Goal: Communication & Community: Connect with others

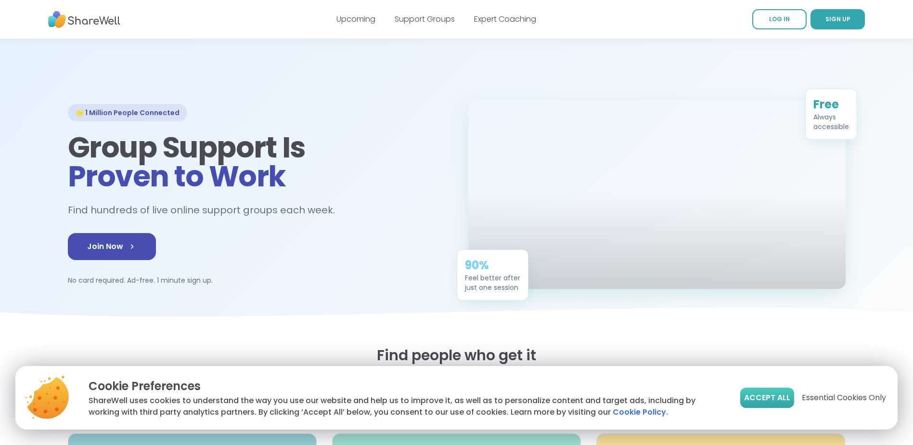
click at [783, 392] on span "Accept All" at bounding box center [767, 398] width 46 height 12
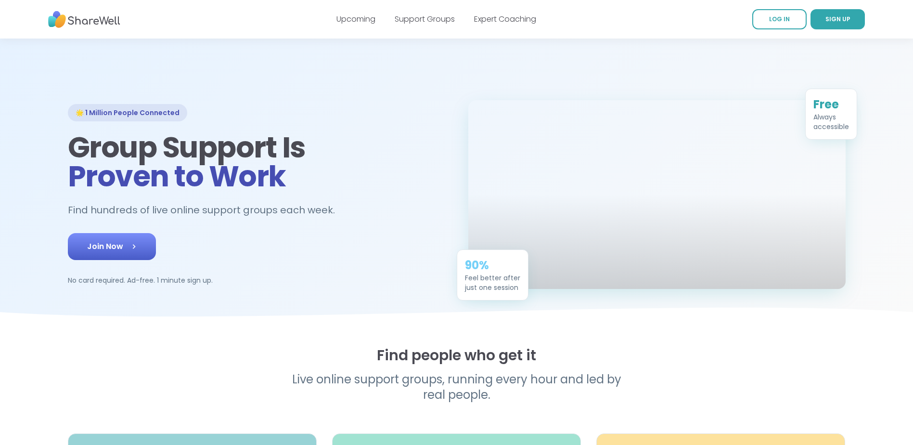
click at [131, 251] on icon at bounding box center [134, 247] width 10 height 10
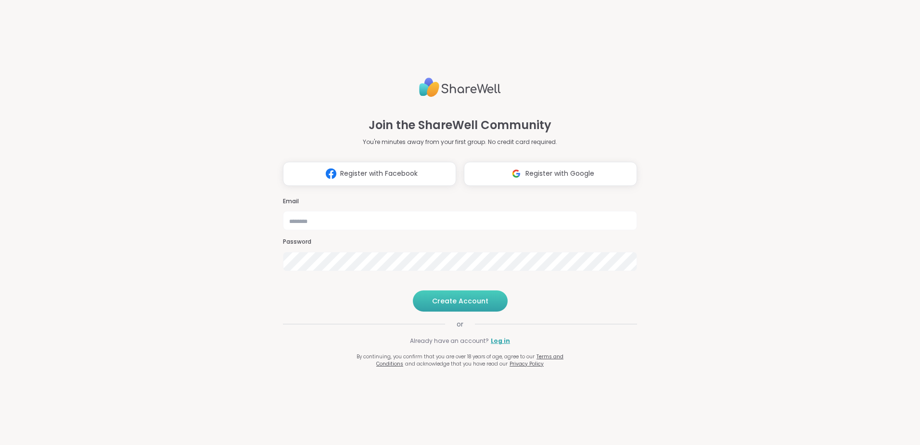
click at [439, 306] on span "Create Account" at bounding box center [460, 301] width 56 height 10
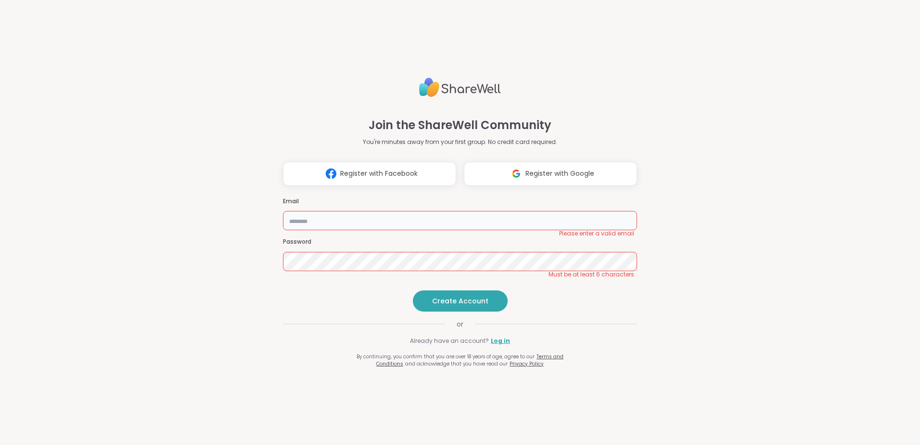
click at [394, 211] on input "email" at bounding box center [460, 220] width 354 height 19
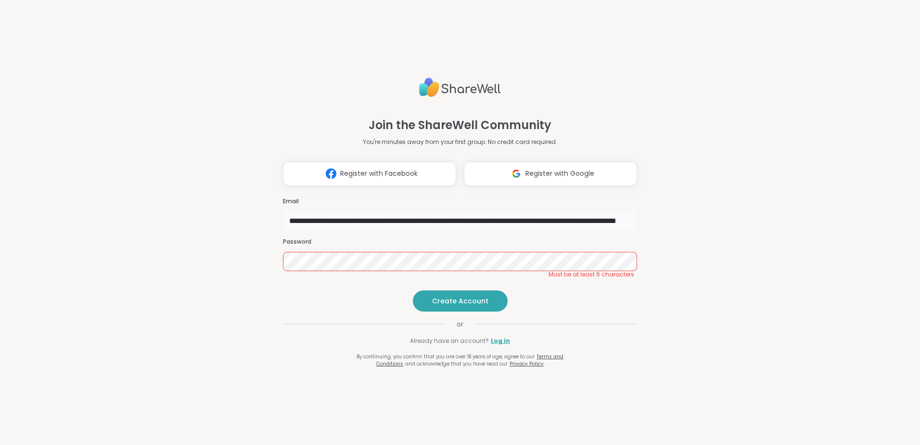
type input "**********"
drag, startPoint x: 621, startPoint y: 204, endPoint x: 161, endPoint y: 158, distance: 462.4
click at [161, 158] on div "**********" at bounding box center [460, 222] width 920 height 445
type input "**********"
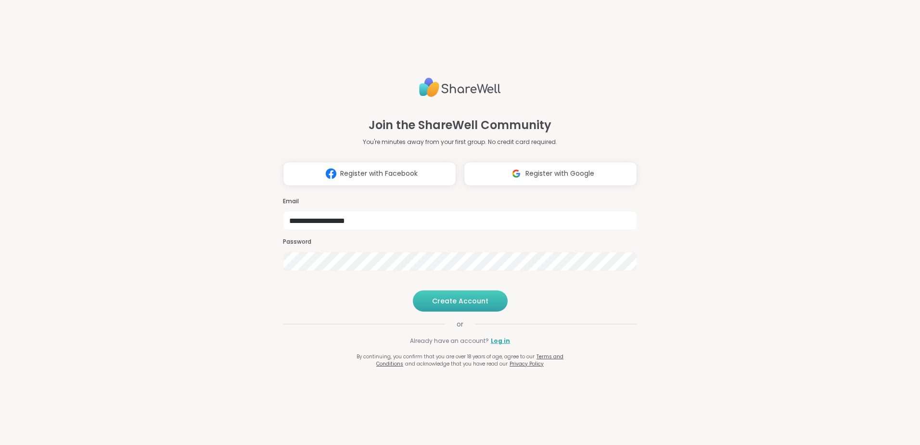
click at [483, 306] on span "Create Account" at bounding box center [460, 301] width 56 height 10
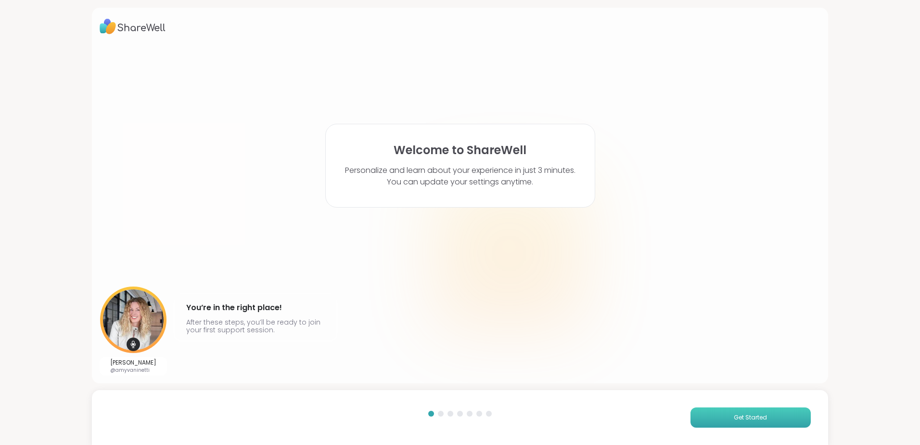
click at [735, 418] on span "Get Started" at bounding box center [750, 417] width 33 height 9
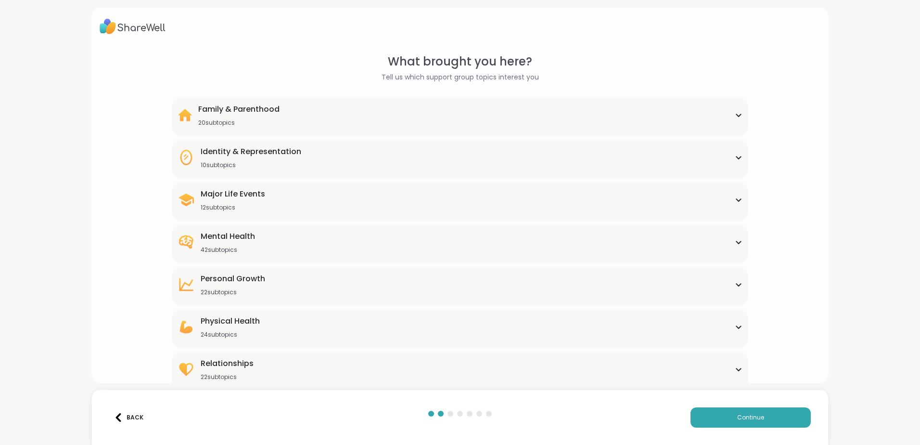
click at [733, 203] on div "Major Life Events 12 subtopics" at bounding box center [460, 199] width 565 height 23
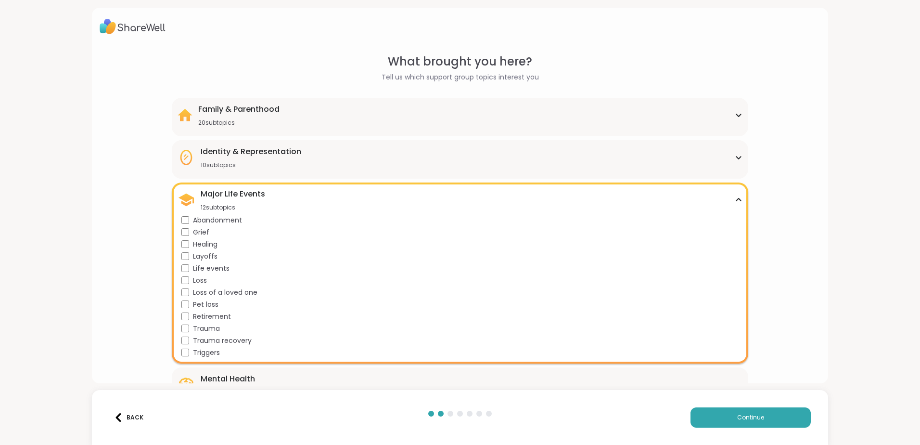
click at [388, 157] on div "Identity & Representation 10 subtopics" at bounding box center [460, 157] width 565 height 23
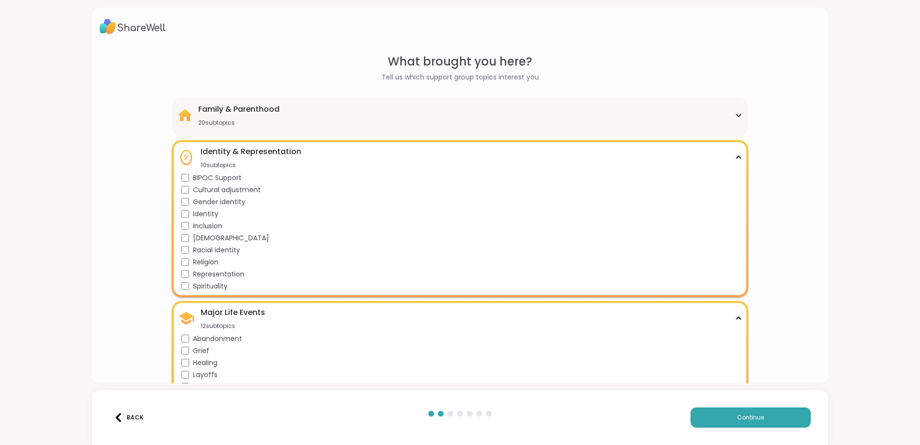
click at [736, 157] on icon at bounding box center [738, 157] width 4 height 2
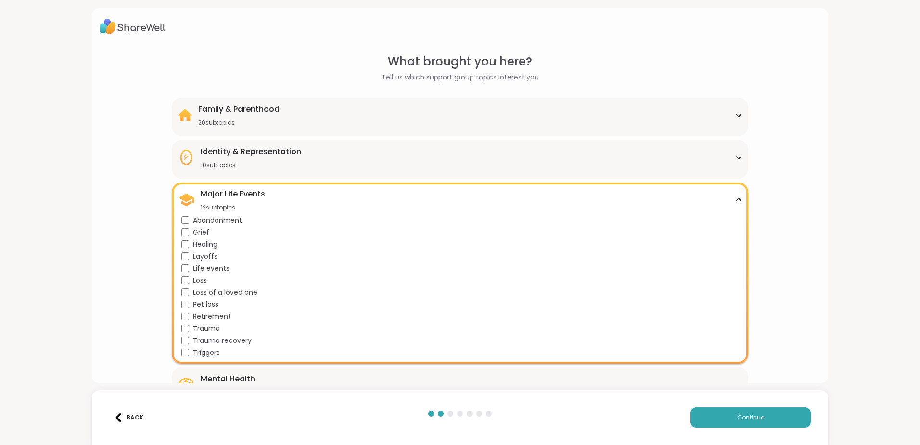
click at [733, 196] on div "Major Life Events 12 subtopics" at bounding box center [460, 199] width 565 height 23
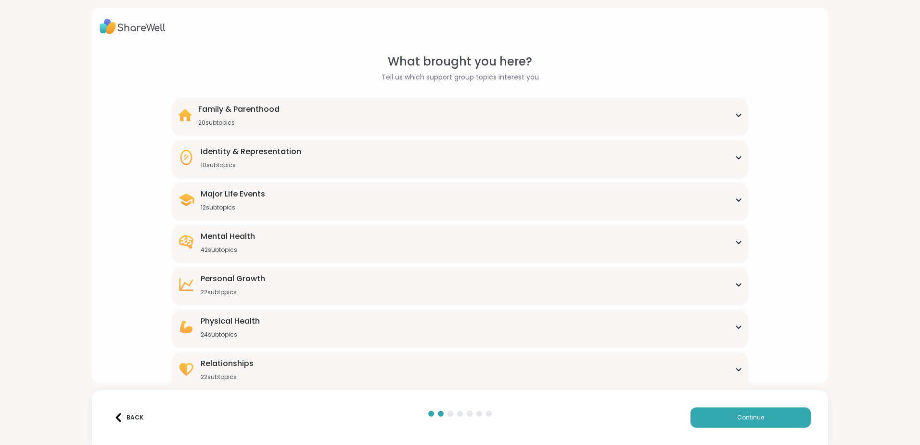
click at [238, 246] on div "42 subtopics" at bounding box center [228, 250] width 54 height 8
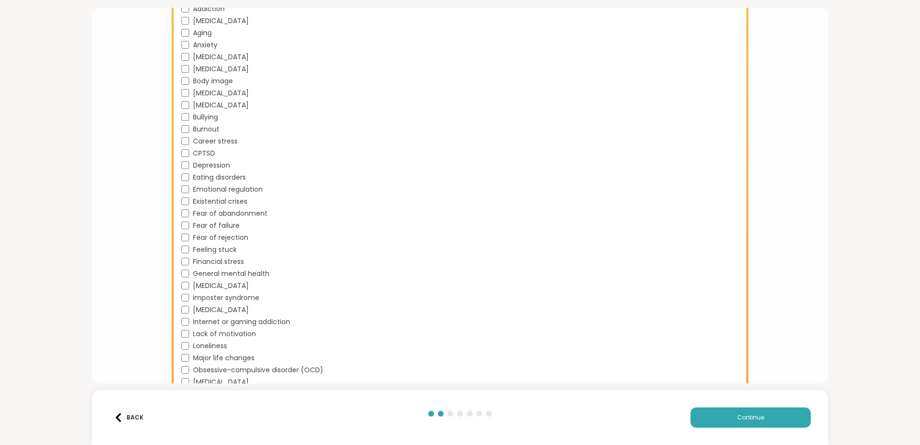
scroll to position [289, 0]
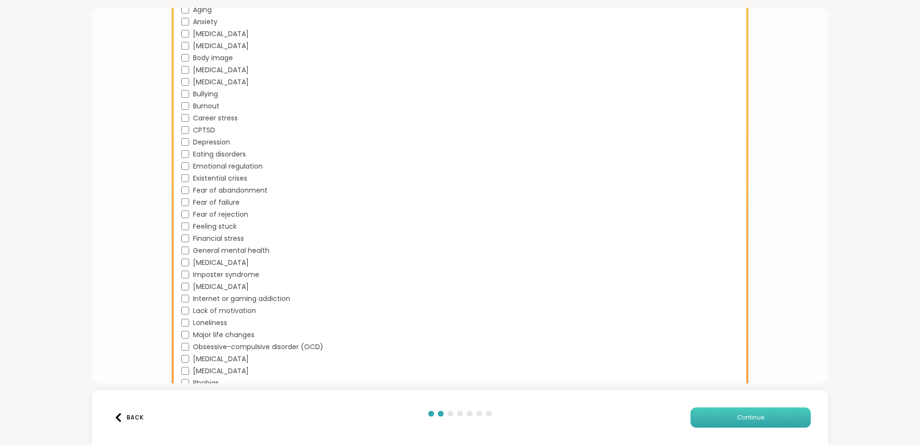
click at [747, 415] on span "Continue" at bounding box center [750, 417] width 27 height 9
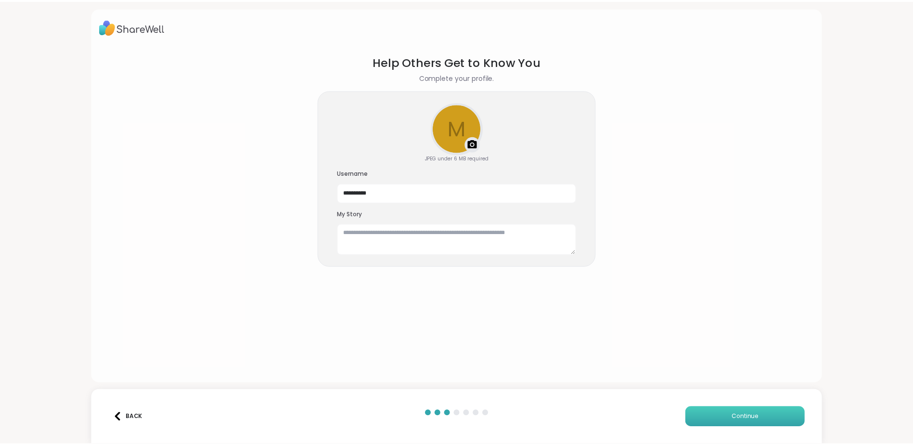
scroll to position [0, 0]
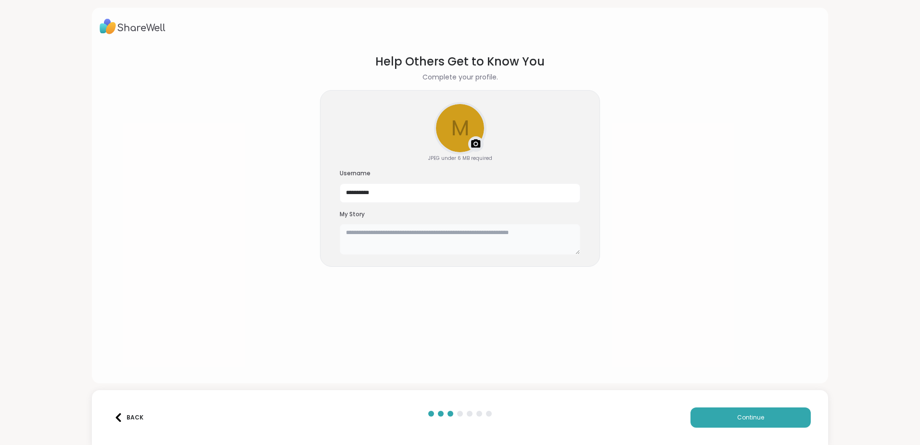
click at [401, 233] on textarea at bounding box center [460, 239] width 241 height 31
click at [717, 412] on button "Continue" at bounding box center [751, 417] width 120 height 20
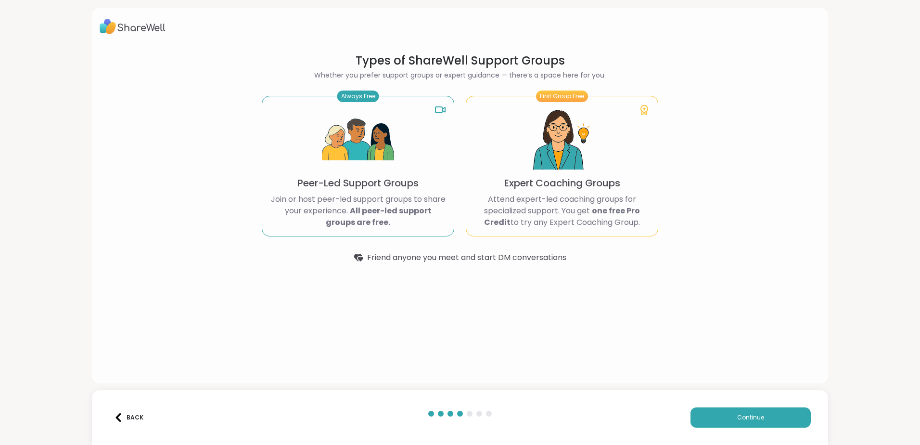
click at [127, 415] on div "Back" at bounding box center [128, 417] width 29 height 9
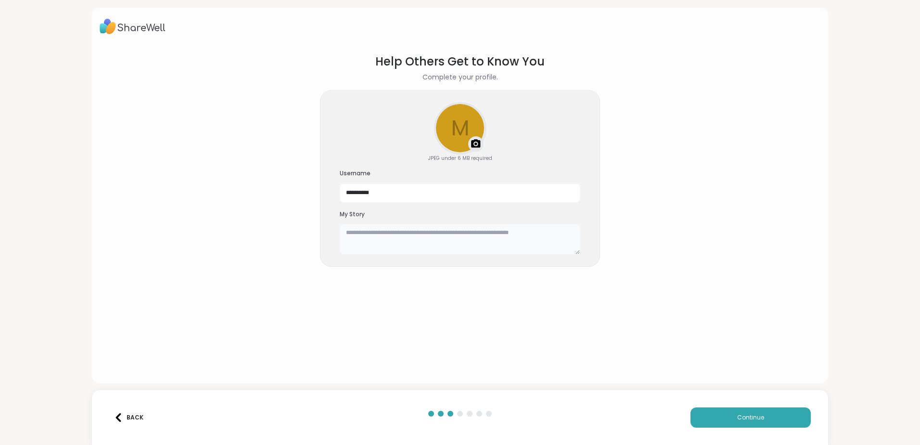
click at [388, 244] on textarea at bounding box center [460, 239] width 241 height 31
type textarea "**********"
click at [761, 423] on button "Continue" at bounding box center [751, 417] width 120 height 20
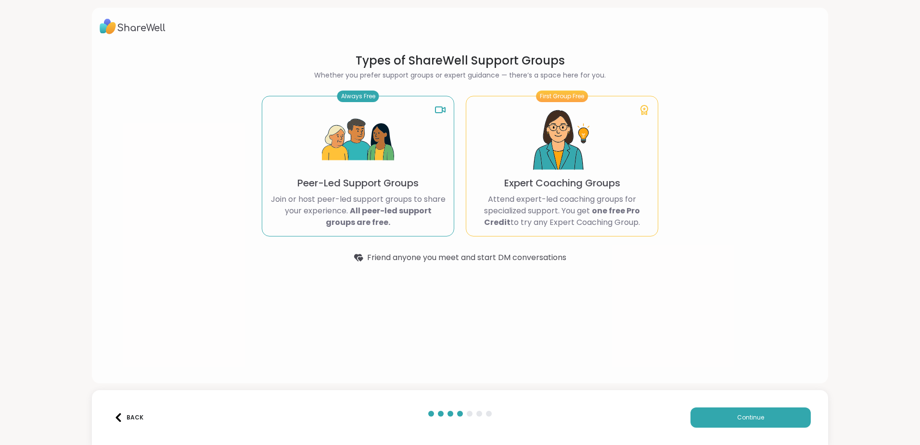
click at [129, 412] on button "Back" at bounding box center [128, 417] width 39 height 20
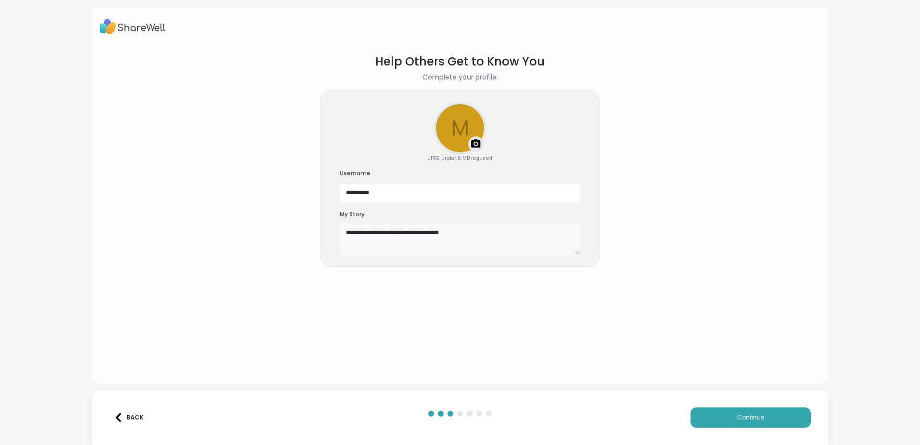
click at [458, 236] on textarea "**********" at bounding box center [460, 239] width 241 height 31
click at [451, 234] on textarea "**********" at bounding box center [460, 239] width 241 height 31
click at [454, 232] on textarea "**********" at bounding box center [460, 239] width 241 height 31
click at [511, 240] on textarea "**********" at bounding box center [460, 239] width 241 height 31
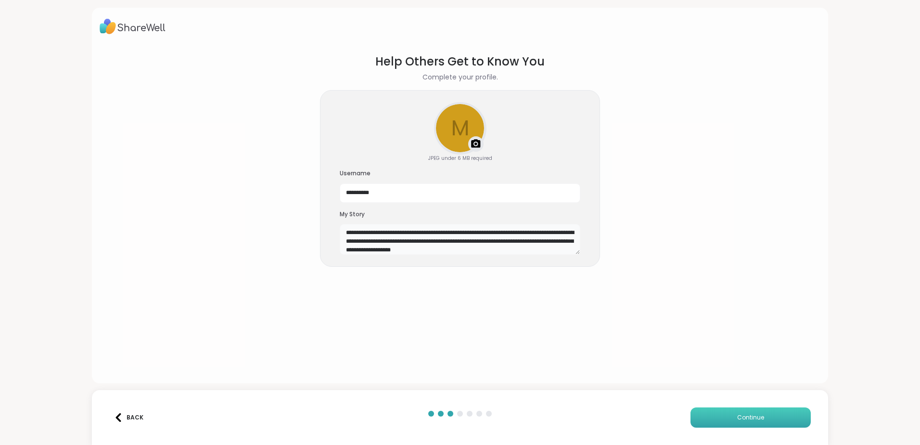
type textarea "**********"
click at [724, 421] on button "Continue" at bounding box center [751, 417] width 120 height 20
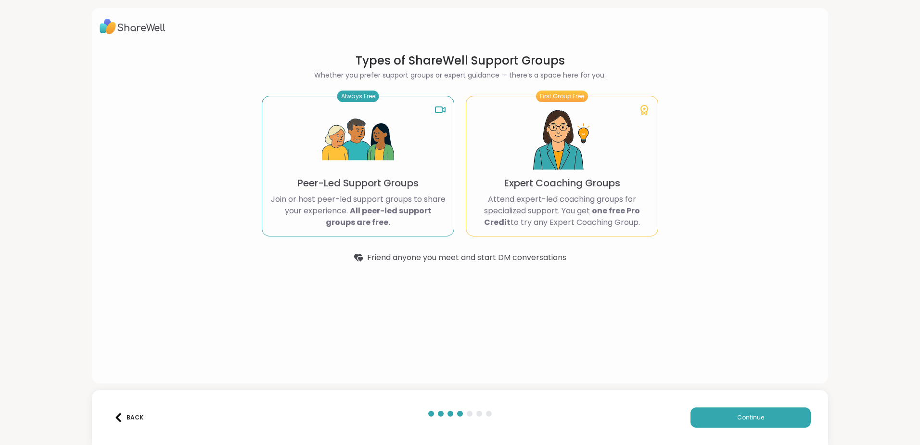
click at [122, 417] on img at bounding box center [118, 417] width 9 height 9
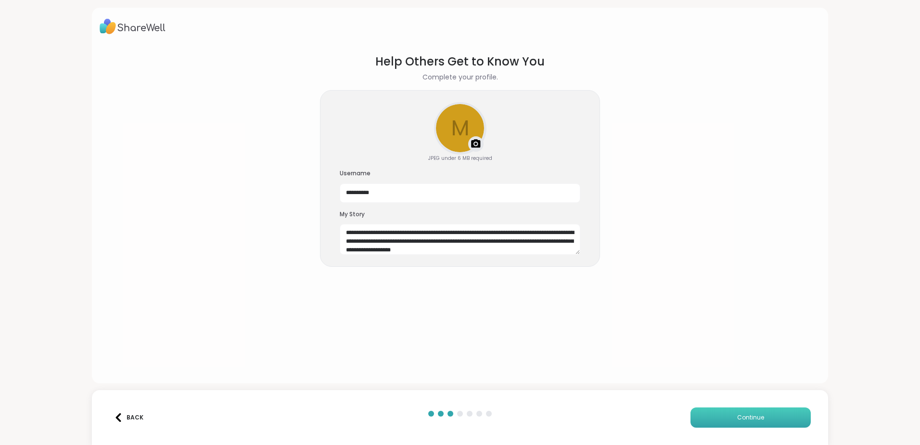
click at [732, 413] on button "Continue" at bounding box center [751, 417] width 120 height 20
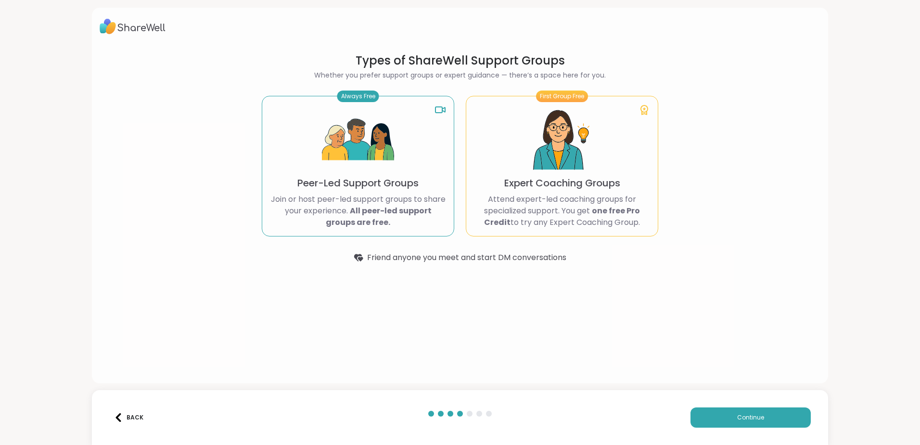
click at [343, 199] on p "Join or host peer-led support groups to share your experience. All peer-led sup…" at bounding box center [358, 210] width 176 height 35
click at [365, 97] on div "Always Free" at bounding box center [358, 96] width 42 height 12
click at [772, 414] on button "Continue" at bounding box center [751, 417] width 120 height 20
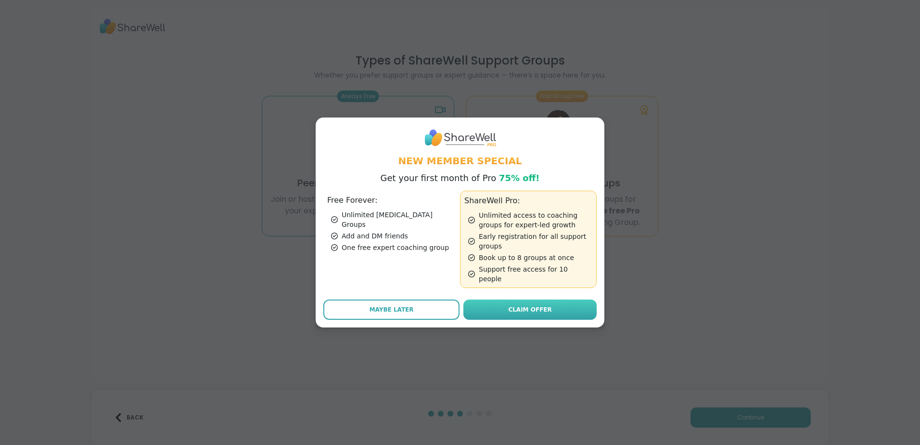
click at [501, 308] on link "Claim Offer" at bounding box center [530, 309] width 133 height 20
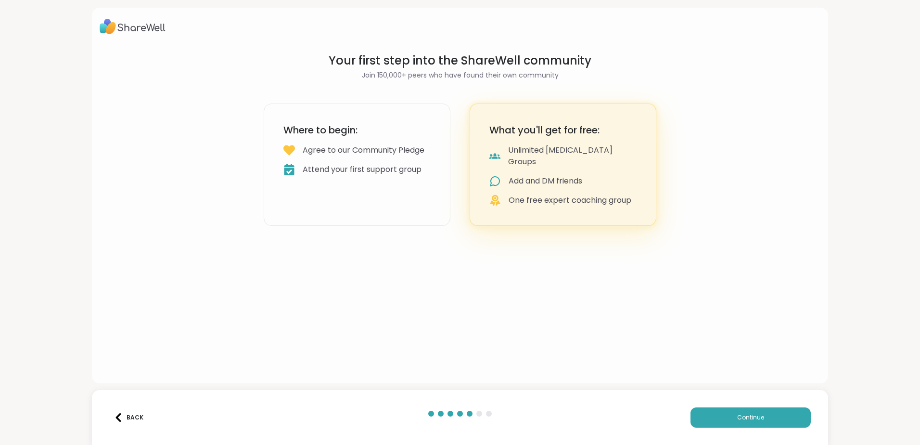
click at [403, 150] on div "Agree to our Community Pledge" at bounding box center [364, 150] width 122 height 12
click at [760, 415] on button "Continue" at bounding box center [751, 417] width 120 height 20
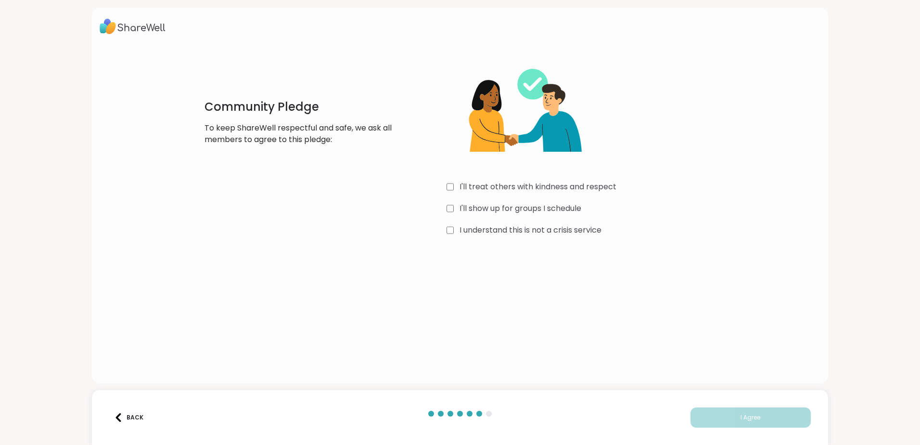
click at [115, 408] on button "Back" at bounding box center [128, 417] width 39 height 20
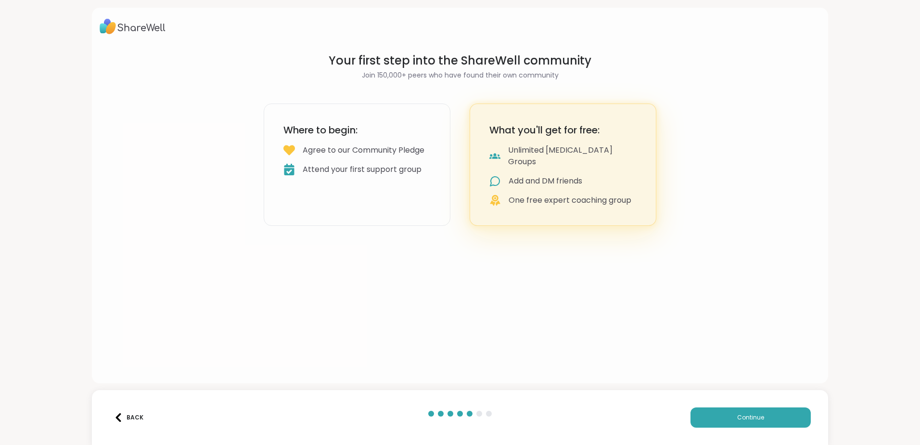
click at [119, 411] on button "Back" at bounding box center [128, 417] width 39 height 20
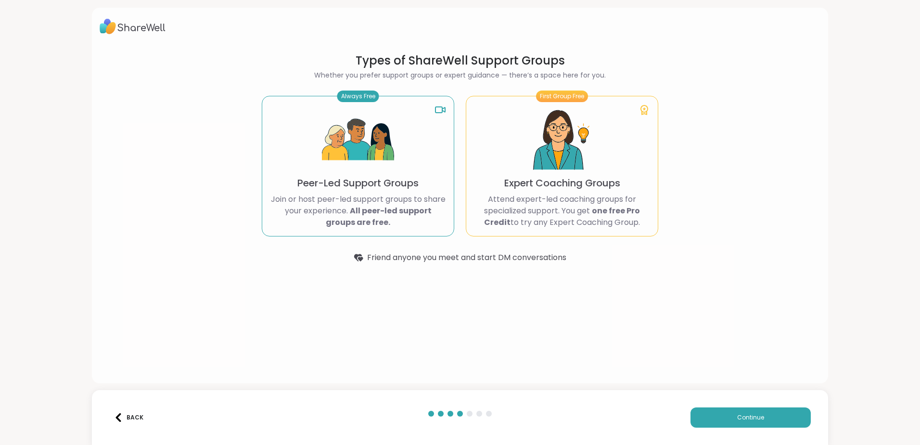
click at [119, 411] on button "Back" at bounding box center [128, 417] width 39 height 20
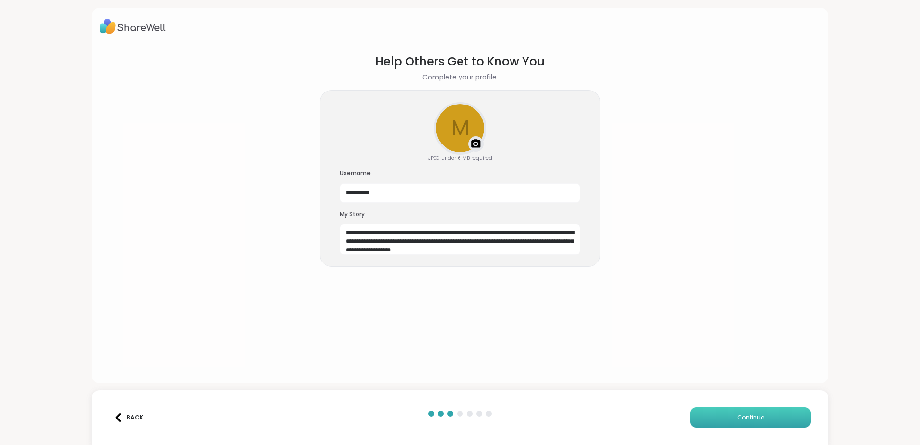
click at [720, 422] on button "Continue" at bounding box center [751, 417] width 120 height 20
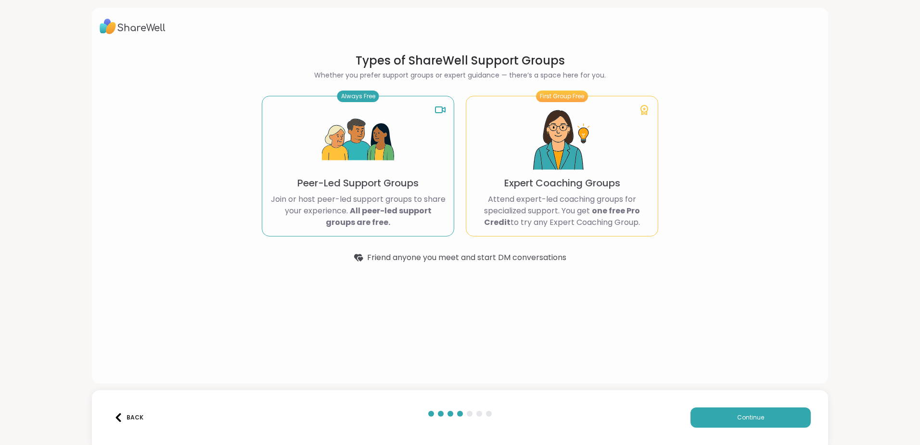
click at [385, 188] on p "Peer-Led Support Groups" at bounding box center [357, 182] width 121 height 13
click at [357, 100] on div "Always Free" at bounding box center [358, 96] width 42 height 12
click at [437, 111] on icon at bounding box center [441, 110] width 12 height 12
click at [754, 418] on span "Continue" at bounding box center [750, 417] width 27 height 9
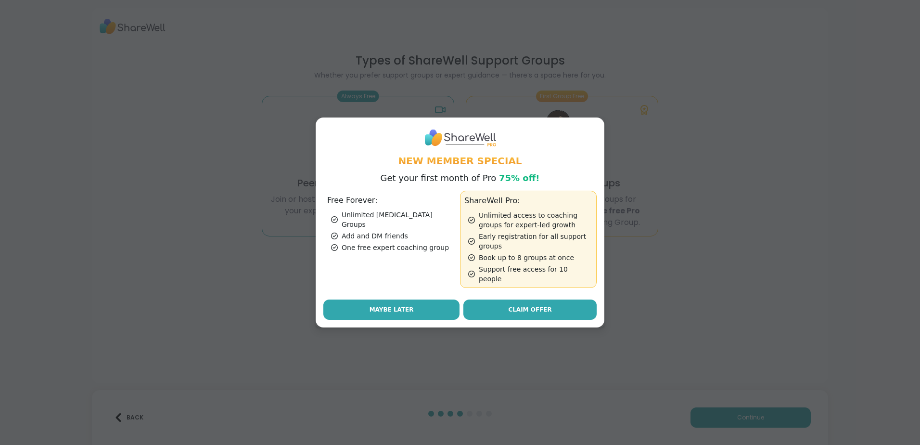
click at [406, 307] on button "Maybe Later" at bounding box center [391, 309] width 136 height 20
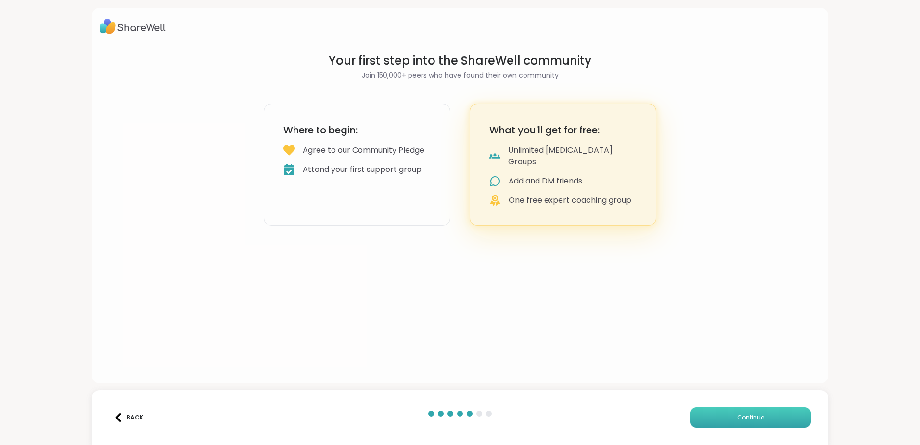
click at [743, 420] on span "Continue" at bounding box center [750, 417] width 27 height 9
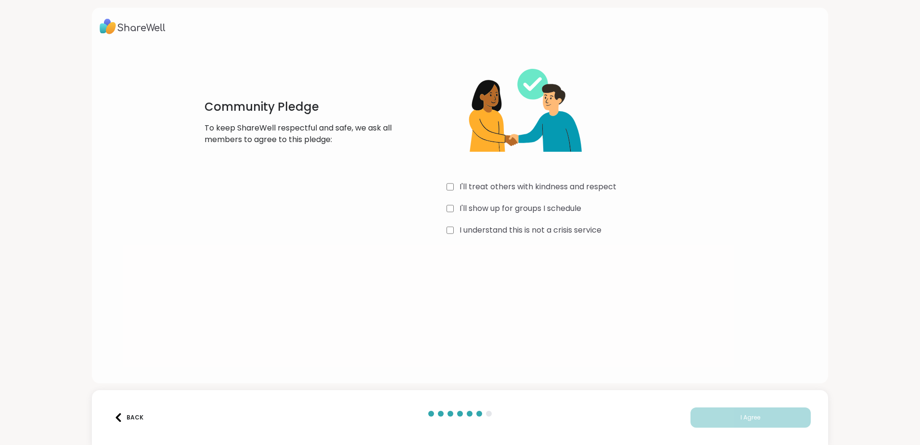
click at [482, 188] on label "I'll treat others with kindness and respect" at bounding box center [538, 187] width 157 height 12
click at [497, 207] on label "I'll show up for groups I schedule" at bounding box center [521, 209] width 122 height 12
click at [498, 229] on label "I understand this is not a crisis service" at bounding box center [531, 230] width 142 height 12
click at [713, 419] on button "I Agree" at bounding box center [751, 417] width 120 height 20
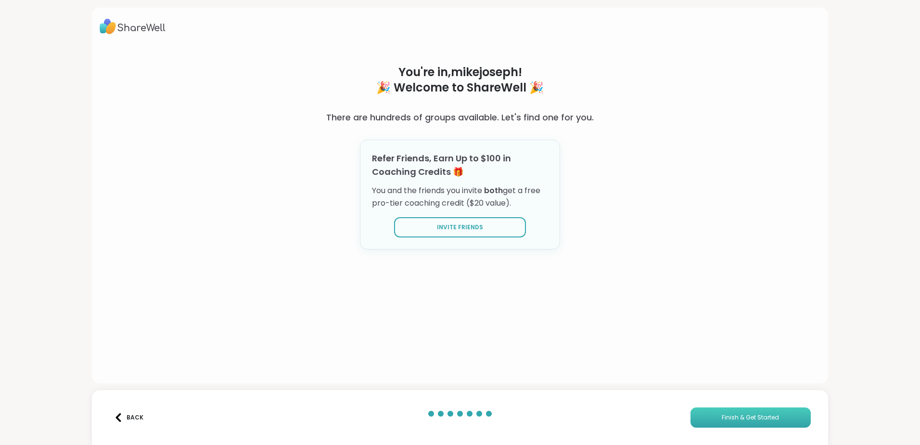
click at [714, 418] on button "Finish & Get Started" at bounding box center [751, 417] width 120 height 20
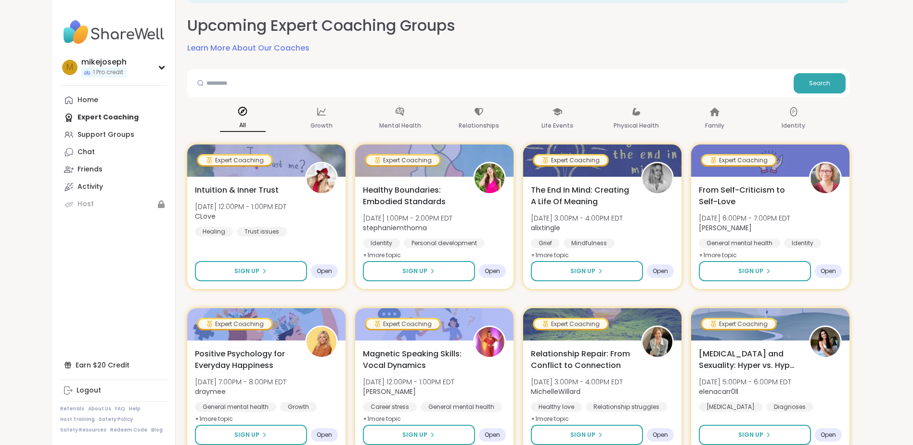
scroll to position [26, 0]
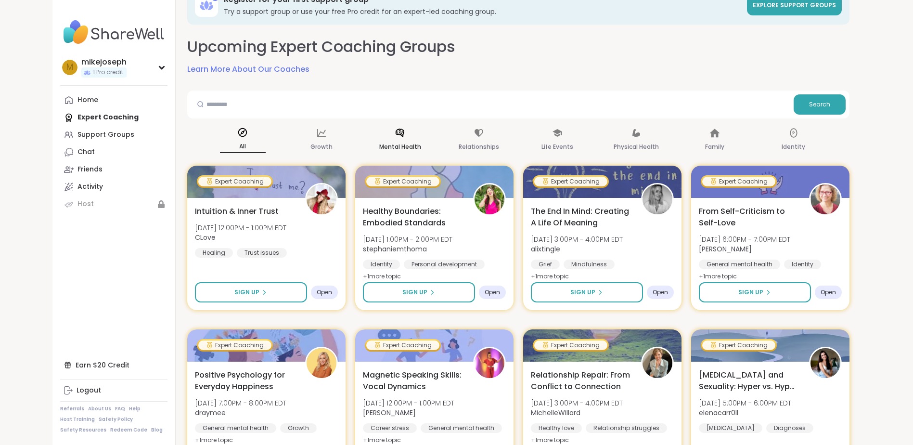
click at [396, 143] on p "Mental Health" at bounding box center [400, 147] width 42 height 12
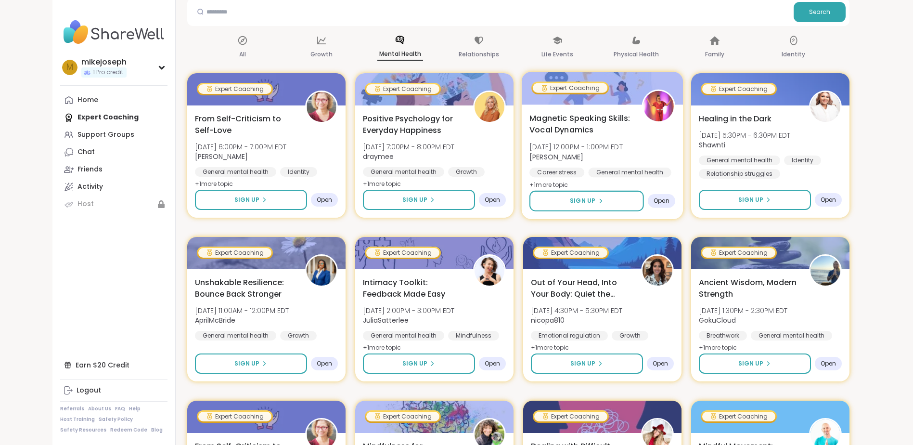
scroll to position [122, 0]
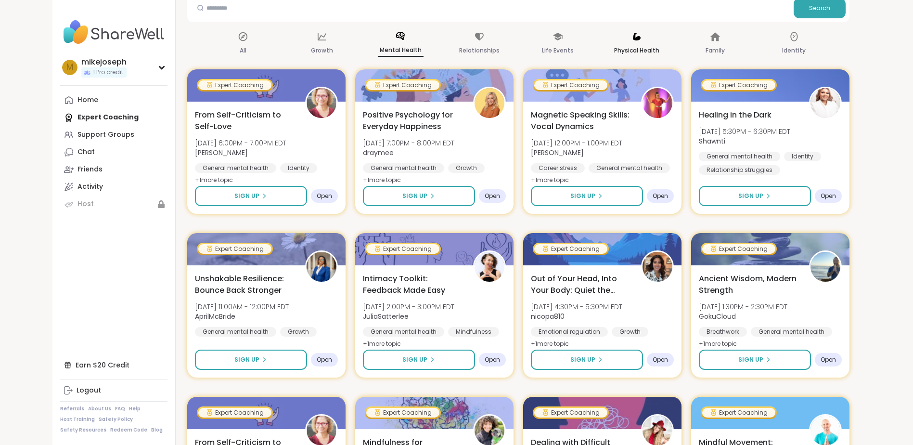
click at [633, 48] on p "Physical Health" at bounding box center [636, 51] width 45 height 12
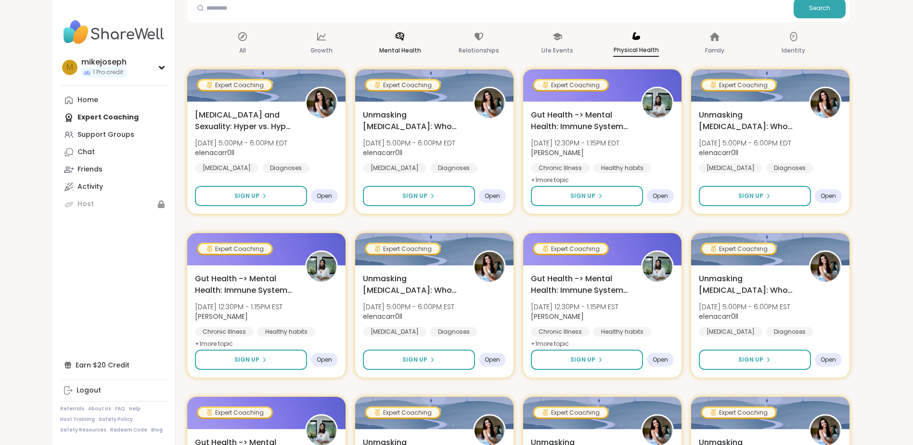
click at [392, 45] on p "Mental Health" at bounding box center [400, 51] width 42 height 12
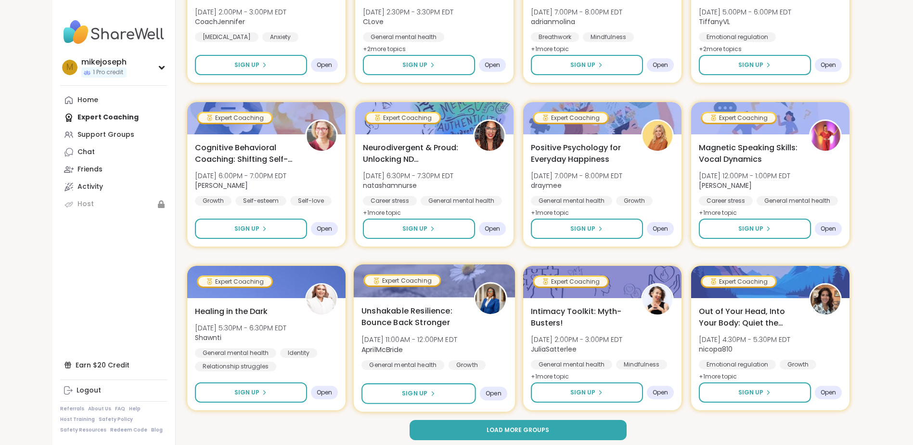
scroll to position [1239, 0]
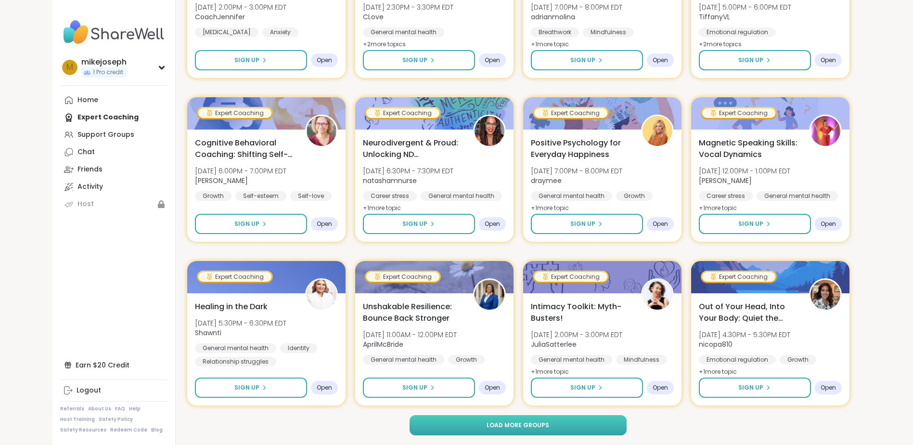
click at [527, 425] on span "Load more groups" at bounding box center [518, 425] width 63 height 9
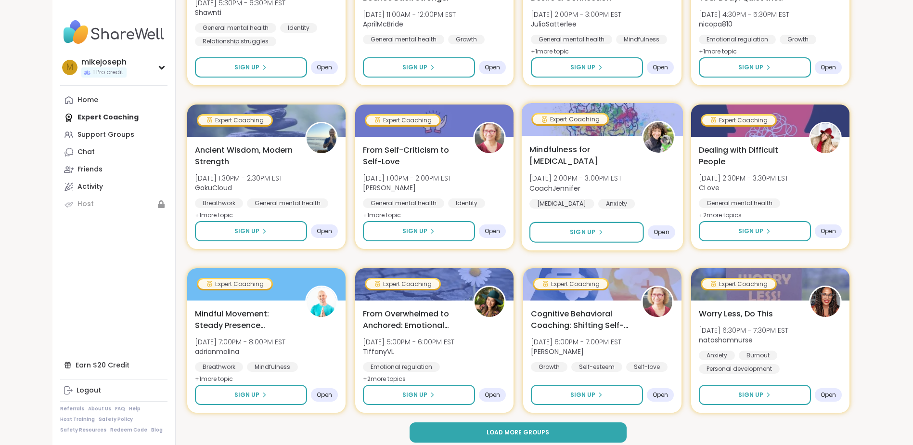
scroll to position [2712, 0]
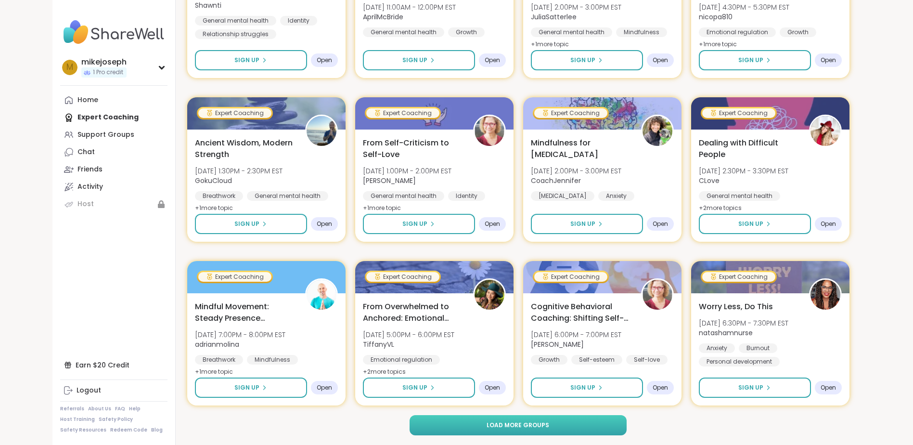
click at [528, 424] on span "Load more groups" at bounding box center [518, 425] width 63 height 9
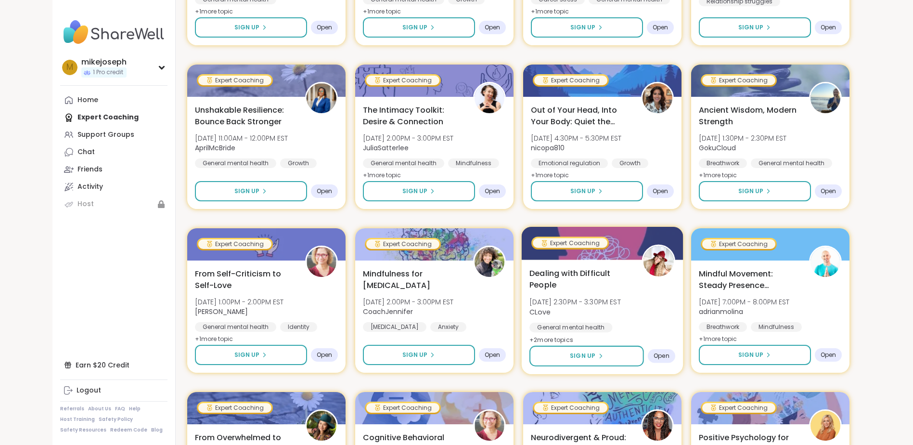
scroll to position [3242, 0]
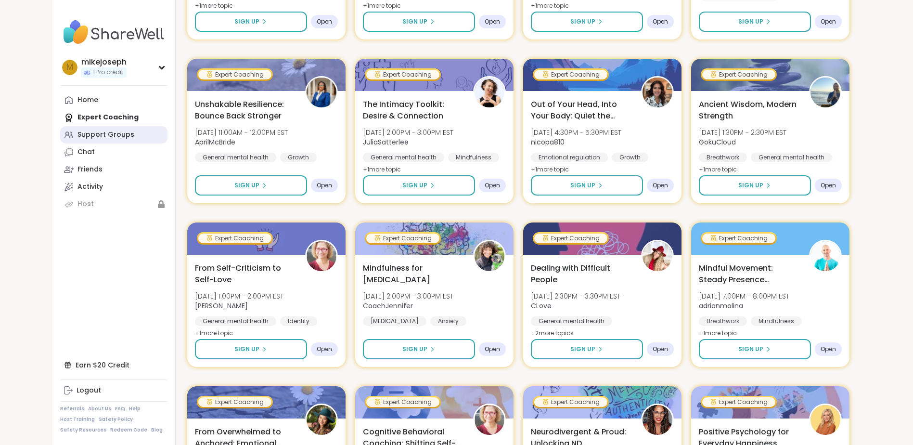
click at [86, 139] on div "Support Groups" at bounding box center [105, 135] width 57 height 10
